Goal: Transaction & Acquisition: Purchase product/service

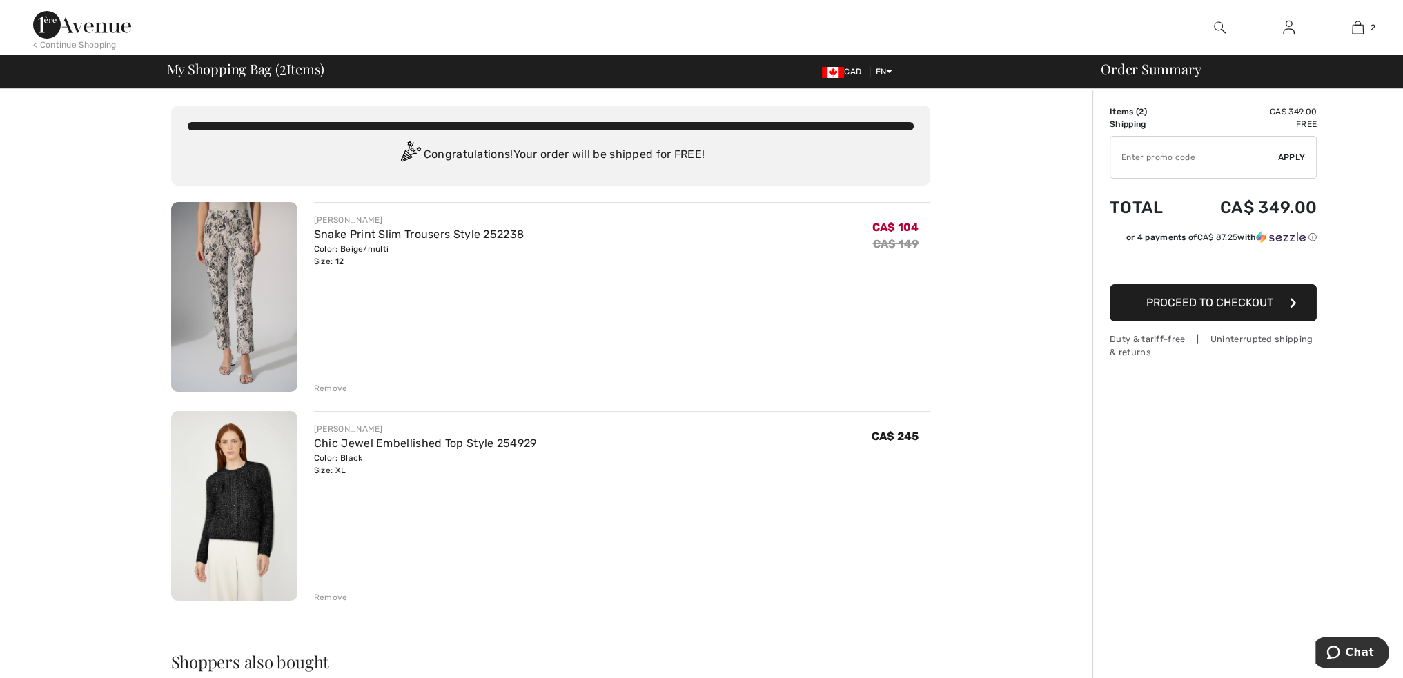
click at [334, 594] on div "Remove" at bounding box center [331, 597] width 34 height 12
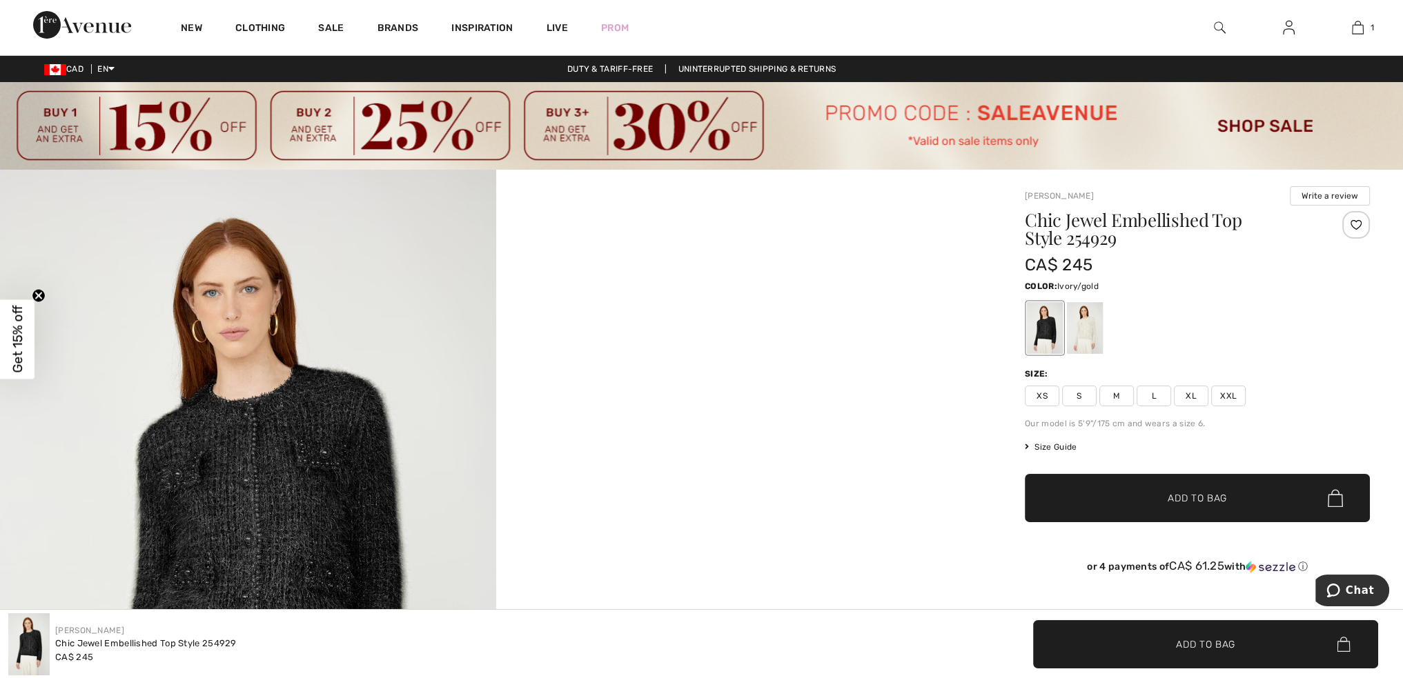
click at [1084, 319] on div at bounding box center [1085, 328] width 36 height 52
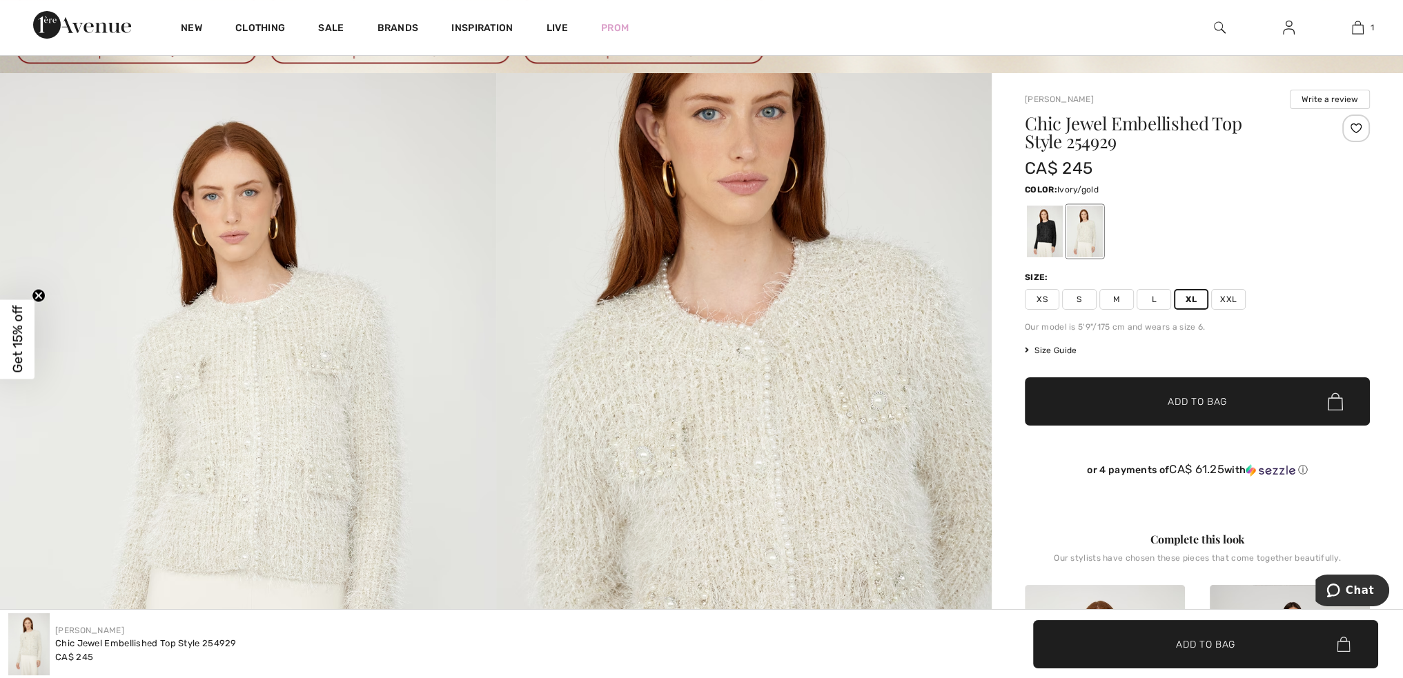
scroll to position [69, 0]
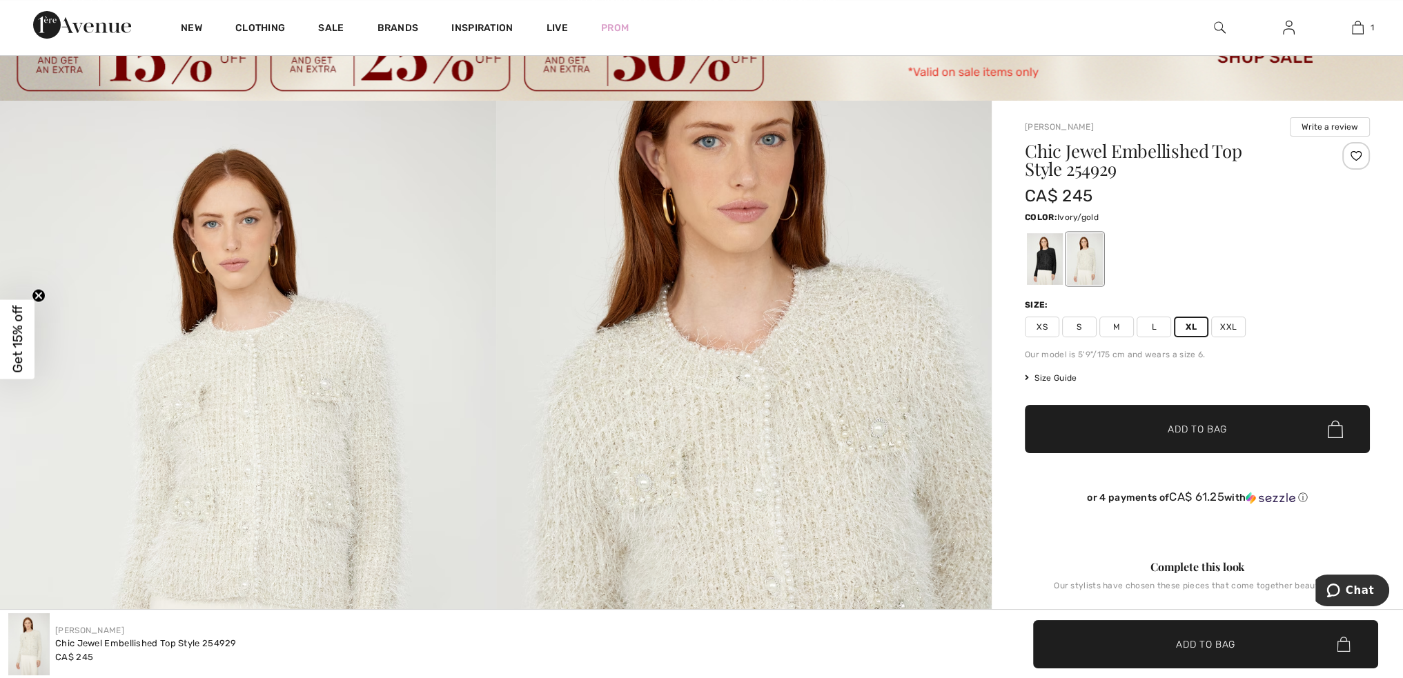
click at [1193, 428] on span "Add to Bag" at bounding box center [1197, 429] width 59 height 14
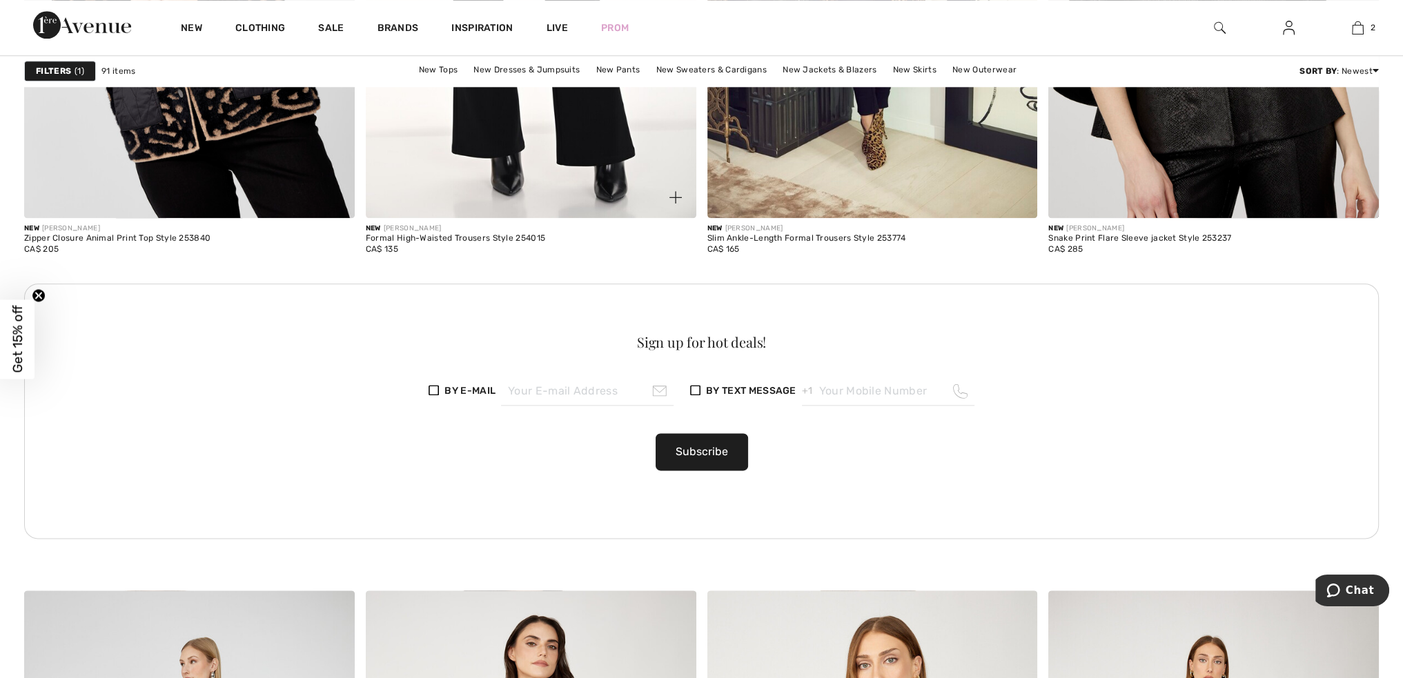
scroll to position [2278, 0]
